Goal: Obtain resource: Obtain resource

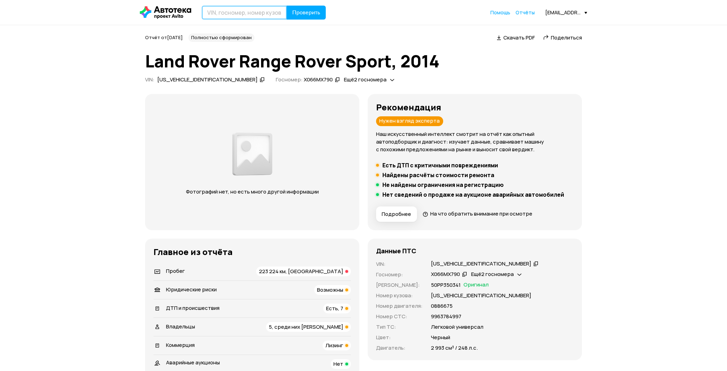
click at [231, 15] on input "text" at bounding box center [244, 13] width 85 height 14
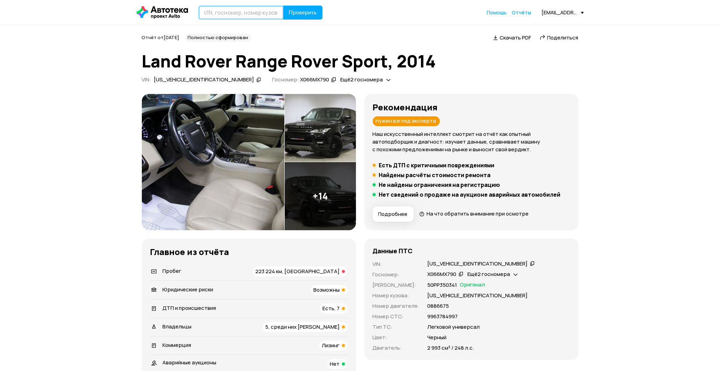
paste input "[US_VEHICLE_IDENTIFICATION_NUMBER]"
type input "[US_VEHICLE_IDENTIFICATION_NUMBER]"
click at [293, 12] on span "Проверить" at bounding box center [303, 13] width 28 height 6
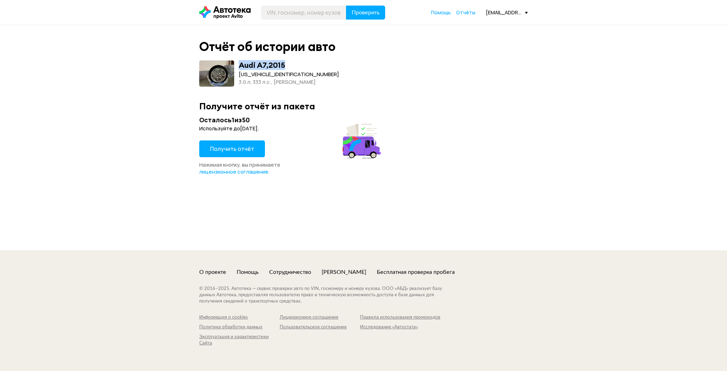
drag, startPoint x: 239, startPoint y: 63, endPoint x: 329, endPoint y: 65, distance: 90.2
click at [329, 65] on div "Audi A7 , 2015 [US_VEHICLE_IDENTIFICATION_NUMBER] 3.0 л, 333 л.c., [PERSON_NAME]" at bounding box center [363, 73] width 328 height 26
click at [683, 91] on div "Отчёт об истории авто Audi A7 , 2015 [US_VEHICLE_IDENTIFICATION_NUMBER] 3.0 л, …" at bounding box center [363, 137] width 727 height 225
click at [234, 150] on span "Получить отчёт" at bounding box center [232, 149] width 44 height 8
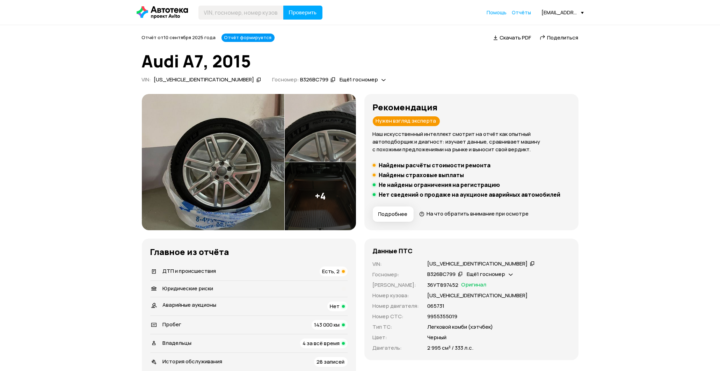
click at [516, 36] on span "Скачать PDF" at bounding box center [515, 37] width 31 height 7
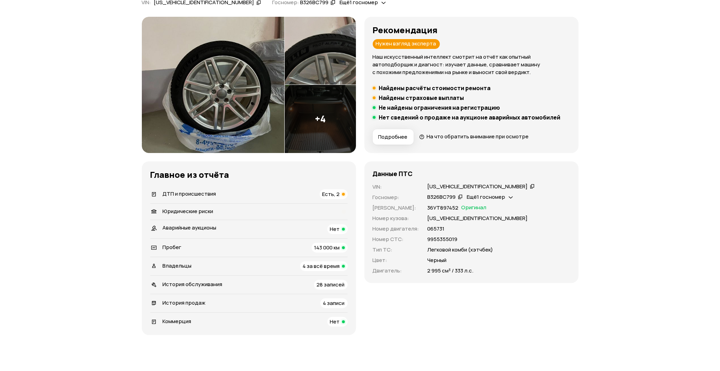
scroll to position [78, 0]
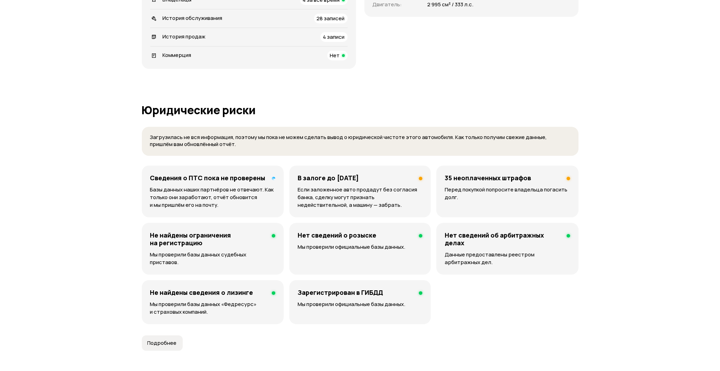
scroll to position [388, 0]
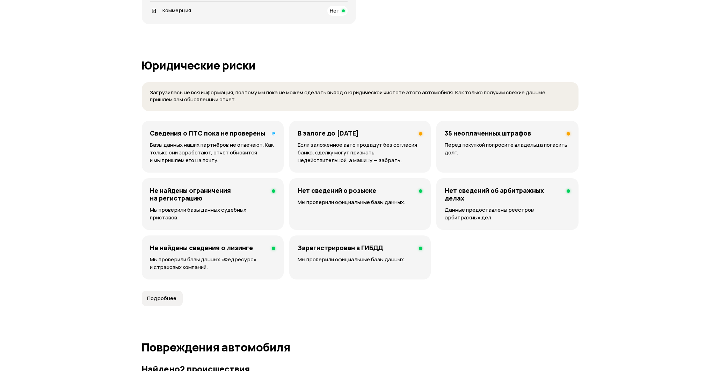
drag, startPoint x: 708, startPoint y: 148, endPoint x: 686, endPoint y: 147, distance: 22.7
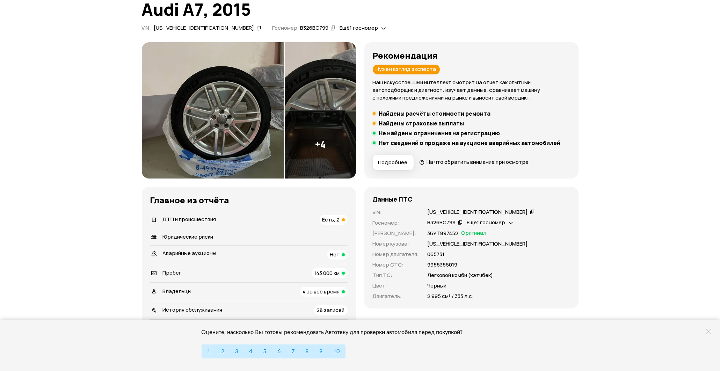
scroll to position [91, 0]
